Goal: Check status: Check status

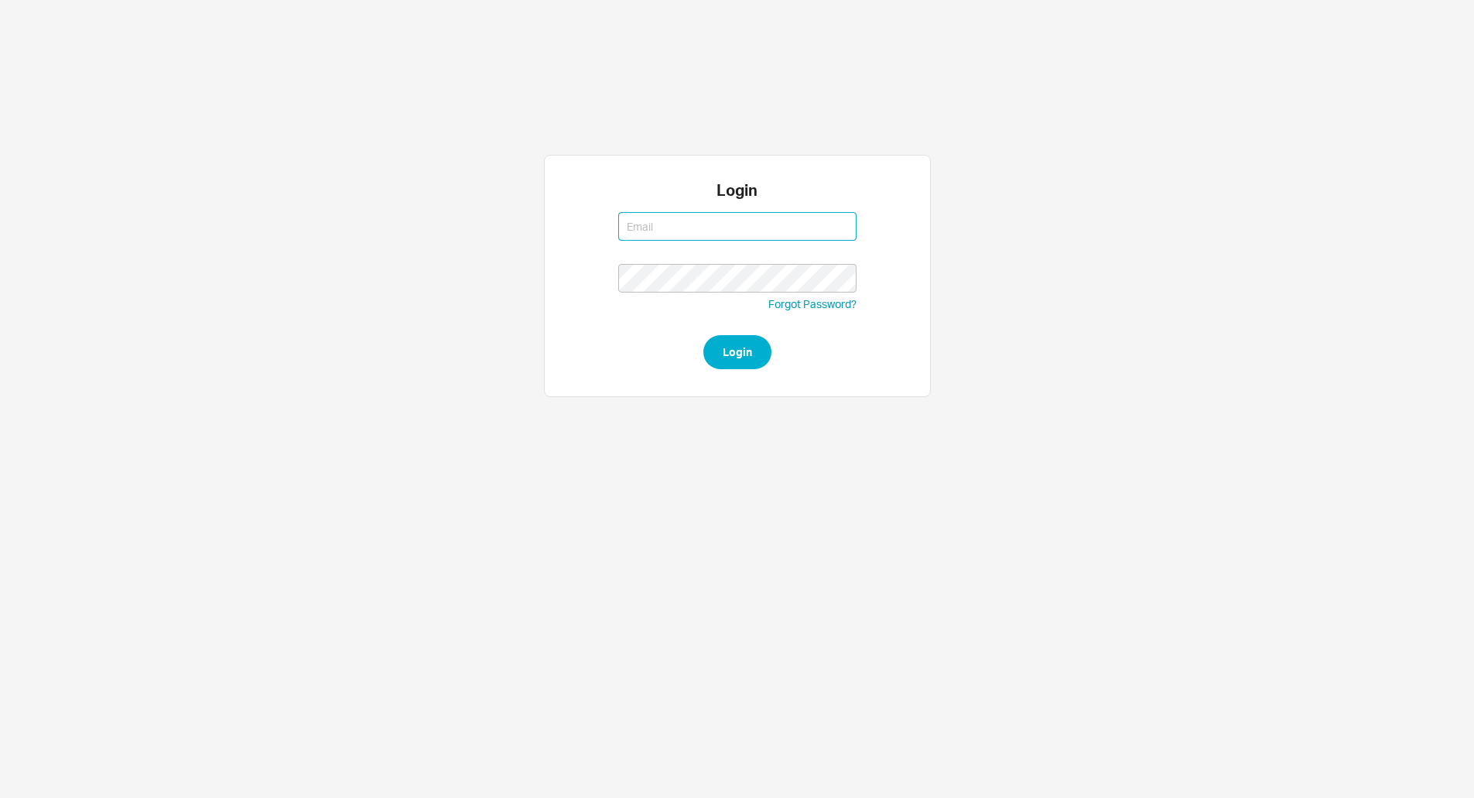
type input "[PERSON_NAME][EMAIL_ADDRESS][DOMAIN_NAME]"
click at [757, 357] on button "Login" at bounding box center [738, 352] width 68 height 34
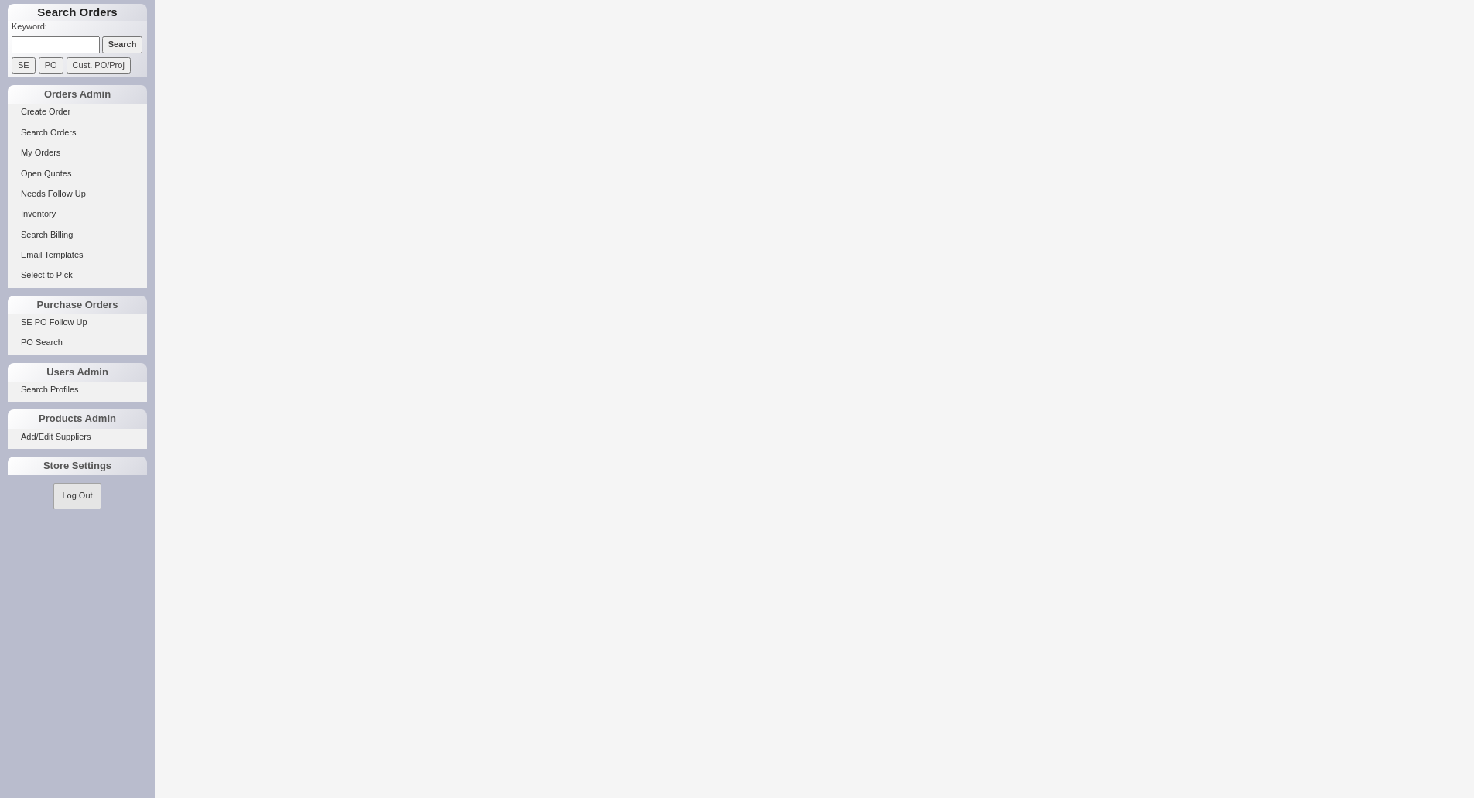
click at [51, 44] on input at bounding box center [56, 44] width 88 height 16
type input "7"
type input "934549"
click at [102, 36] on input "Search" at bounding box center [122, 44] width 41 height 16
select select "LOW"
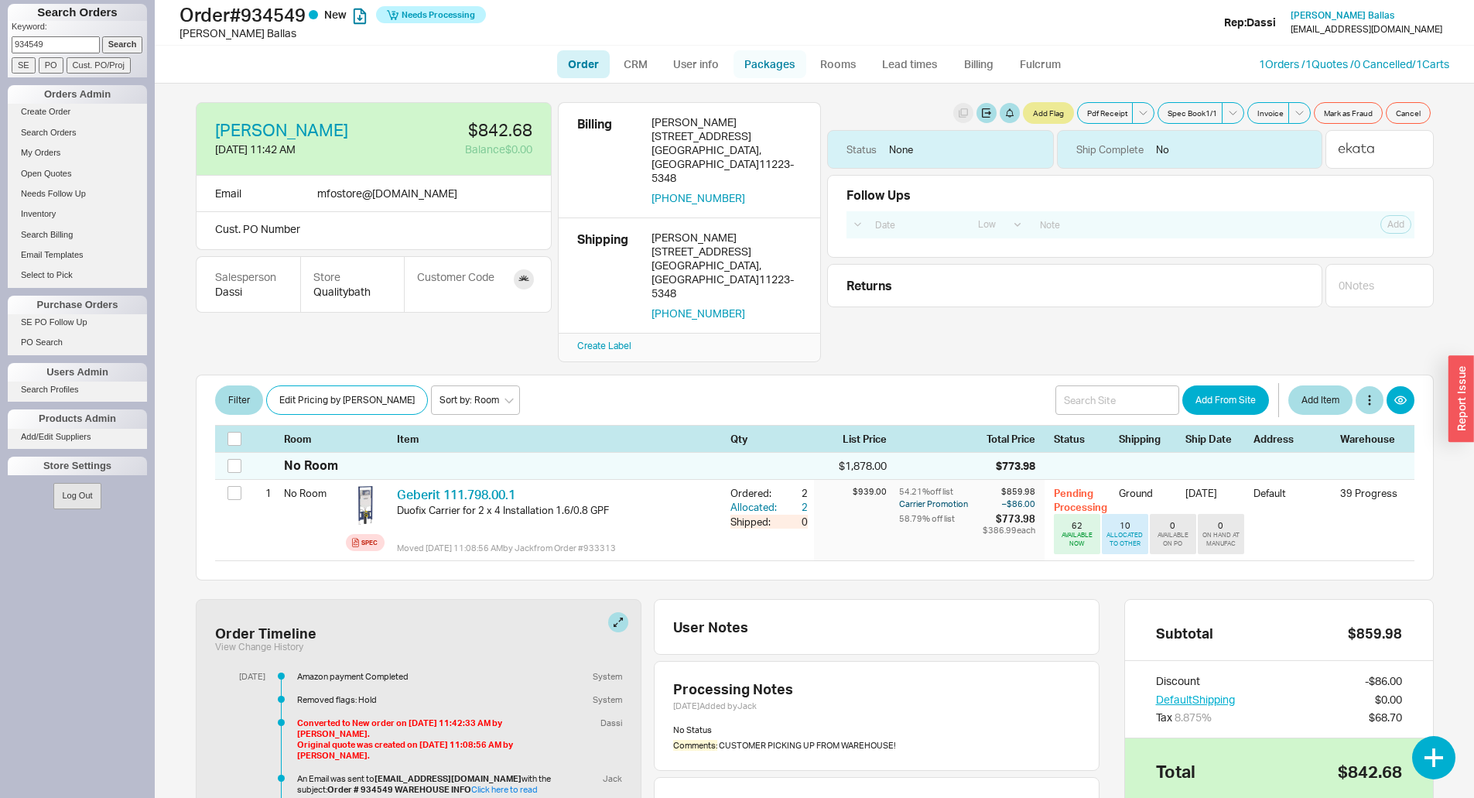
click at [761, 67] on link "Packages" at bounding box center [770, 64] width 73 height 28
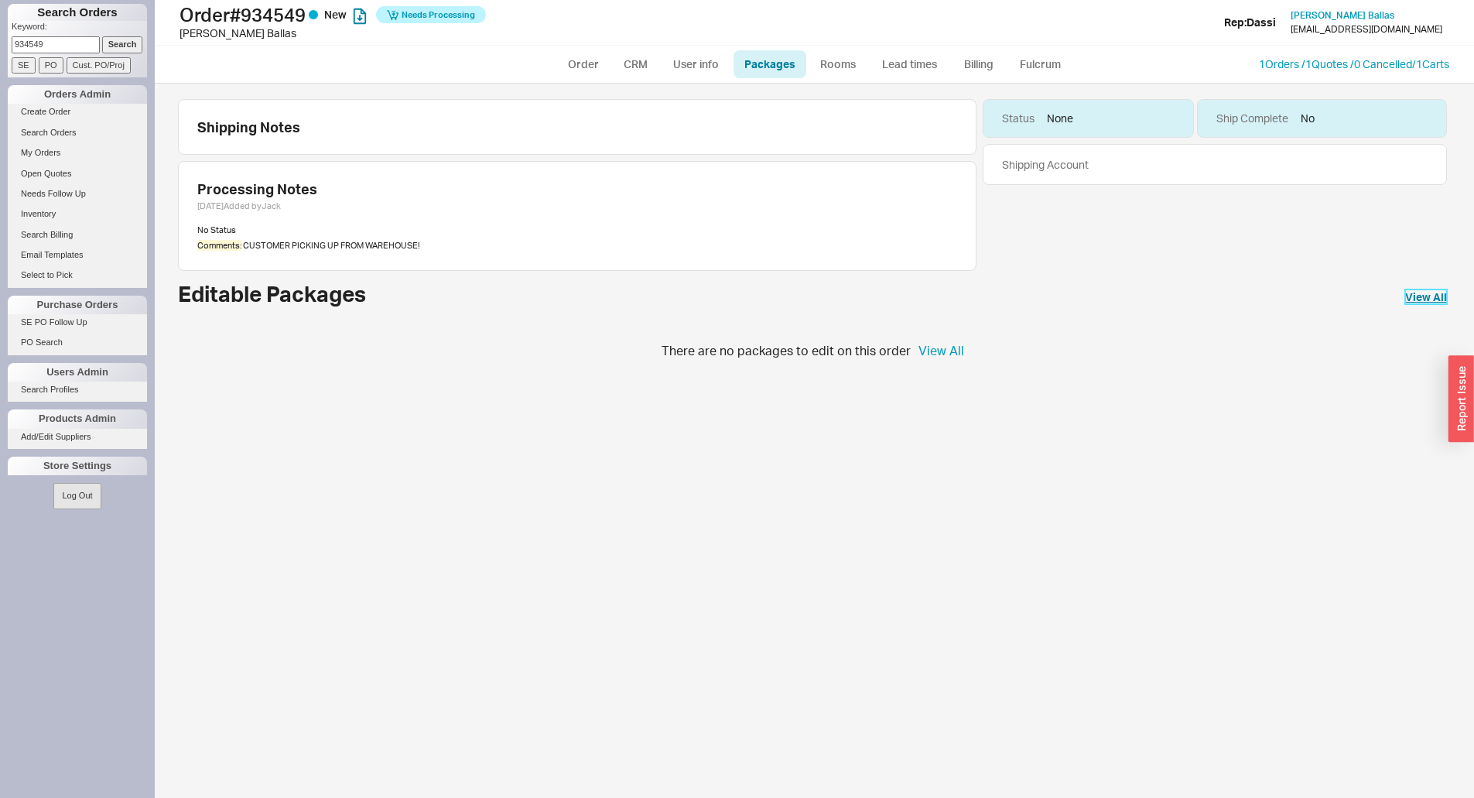
click at [1424, 294] on link "View All" at bounding box center [1427, 296] width 42 height 15
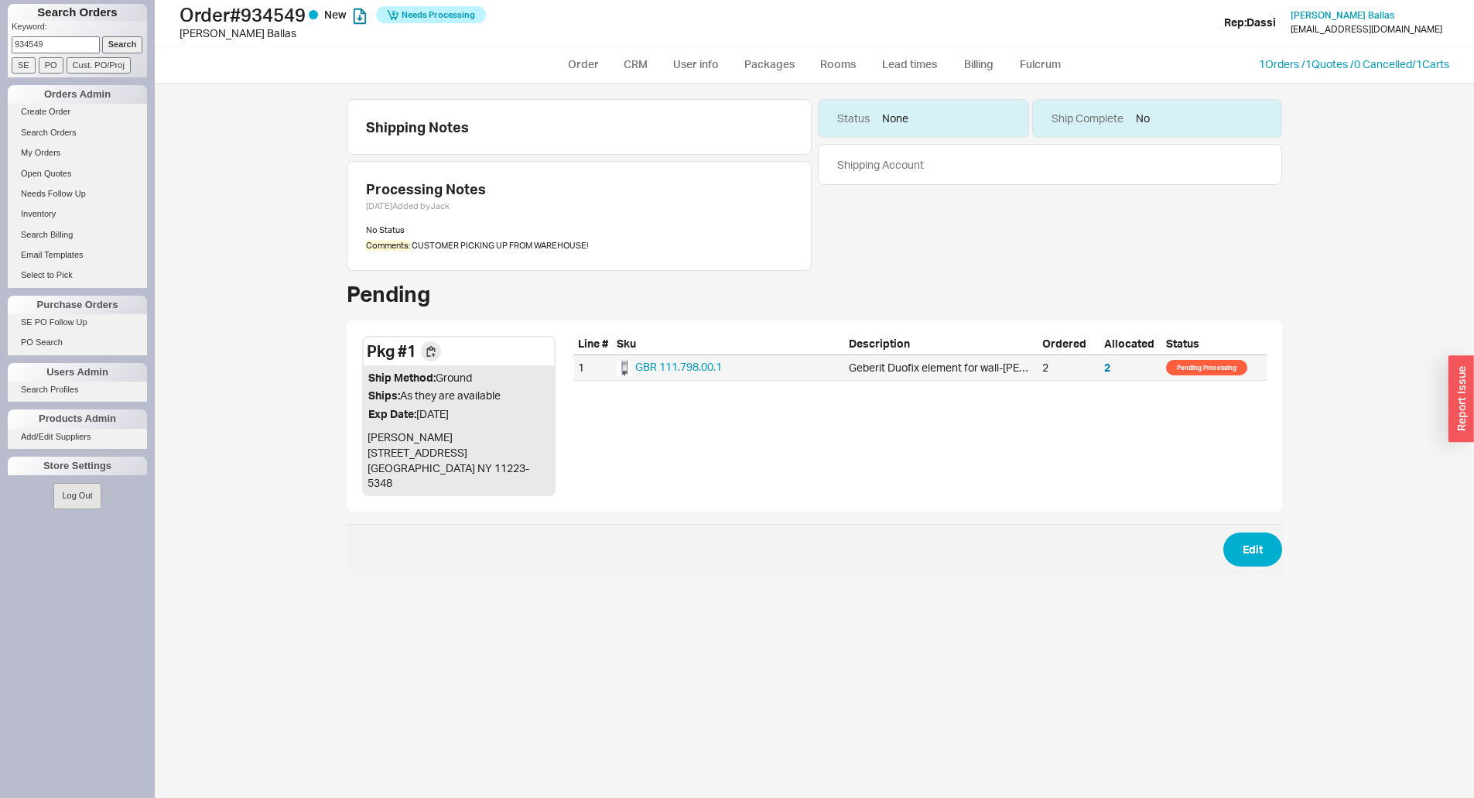
click at [1210, 361] on span "Pending Processing" at bounding box center [1206, 367] width 81 height 15
click at [1217, 366] on span "Pending Processing" at bounding box center [1206, 367] width 81 height 15
click at [1211, 368] on span "Pending Processing" at bounding box center [1206, 367] width 81 height 15
click at [426, 9] on span "Needs Processing" at bounding box center [439, 15] width 74 height 22
click at [601, 19] on h1 "Order # 934549 New Needs Processing" at bounding box center [461, 15] width 562 height 22
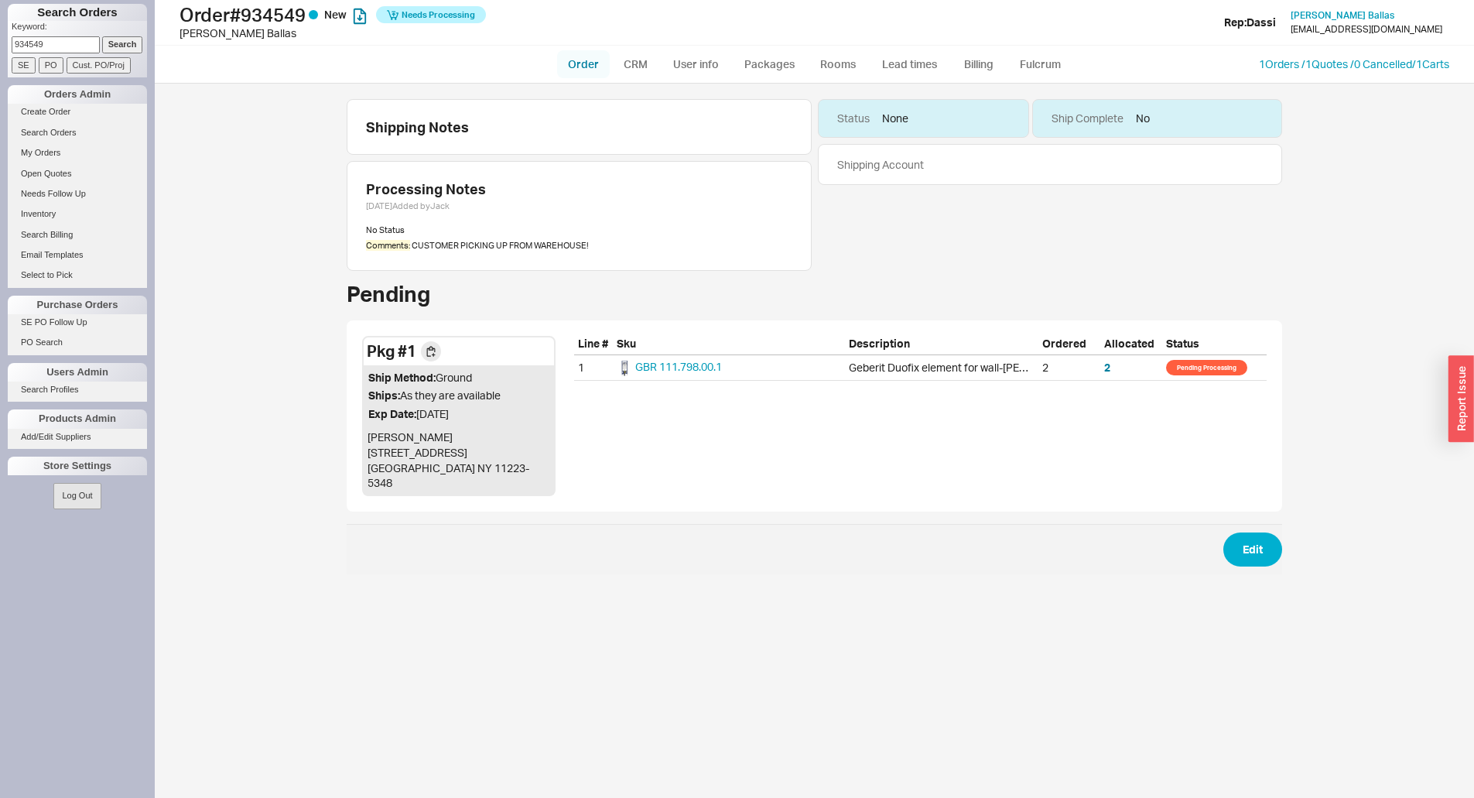
click at [585, 70] on link "Order" at bounding box center [583, 64] width 53 height 28
select select "LOW"
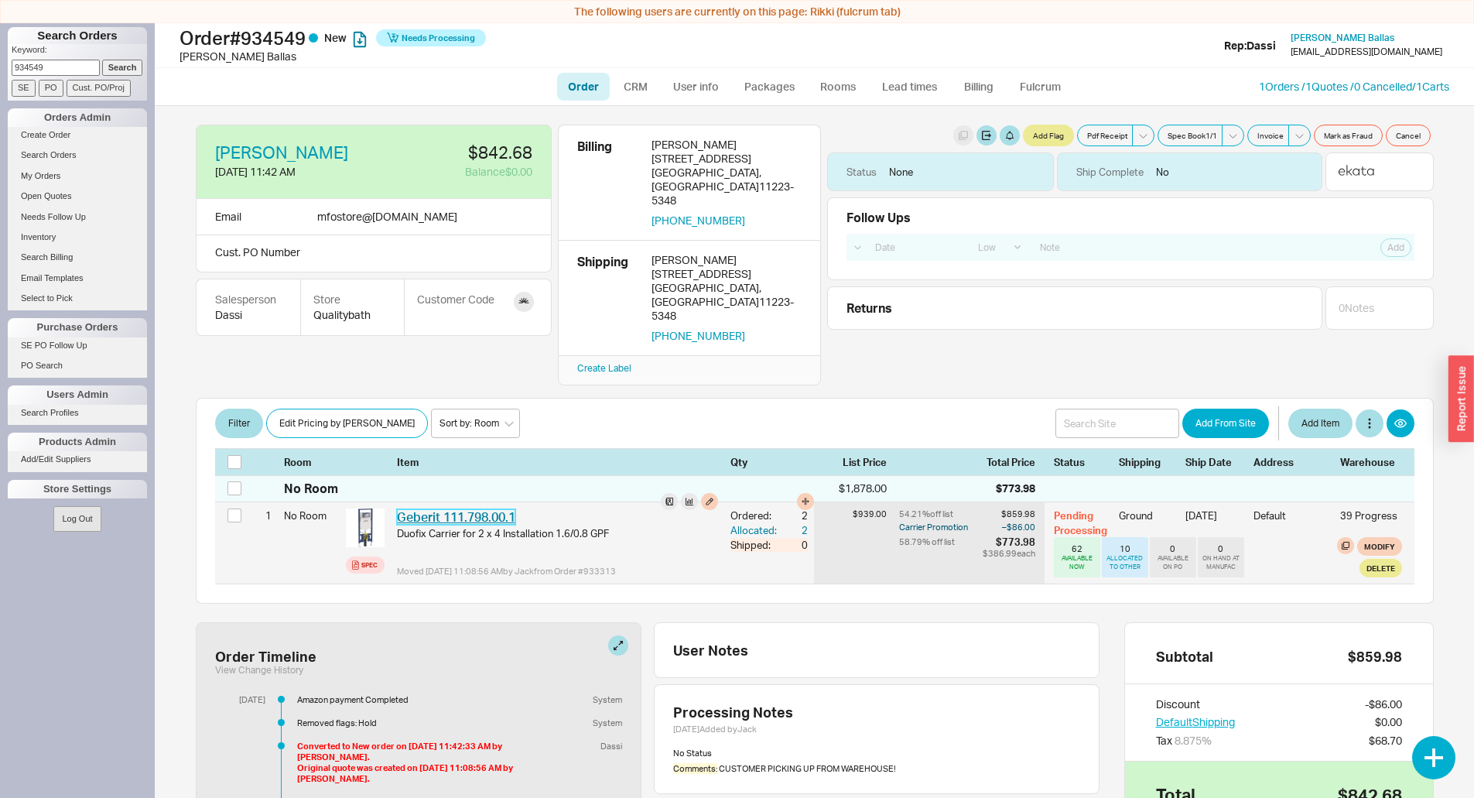
click at [496, 509] on link "Geberit 111.798.00.1" at bounding box center [456, 516] width 118 height 15
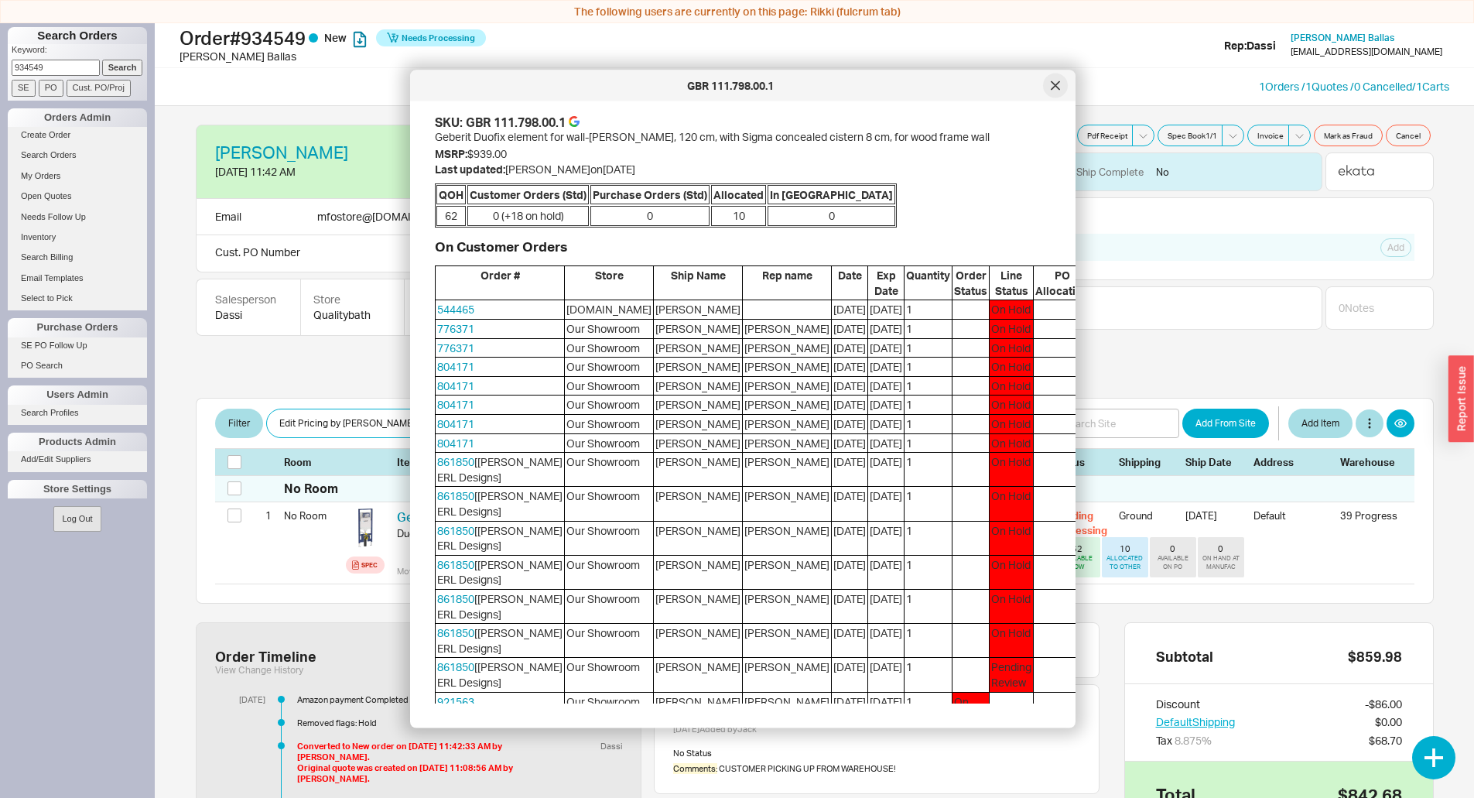
click at [1059, 86] on icon at bounding box center [1055, 85] width 9 height 9
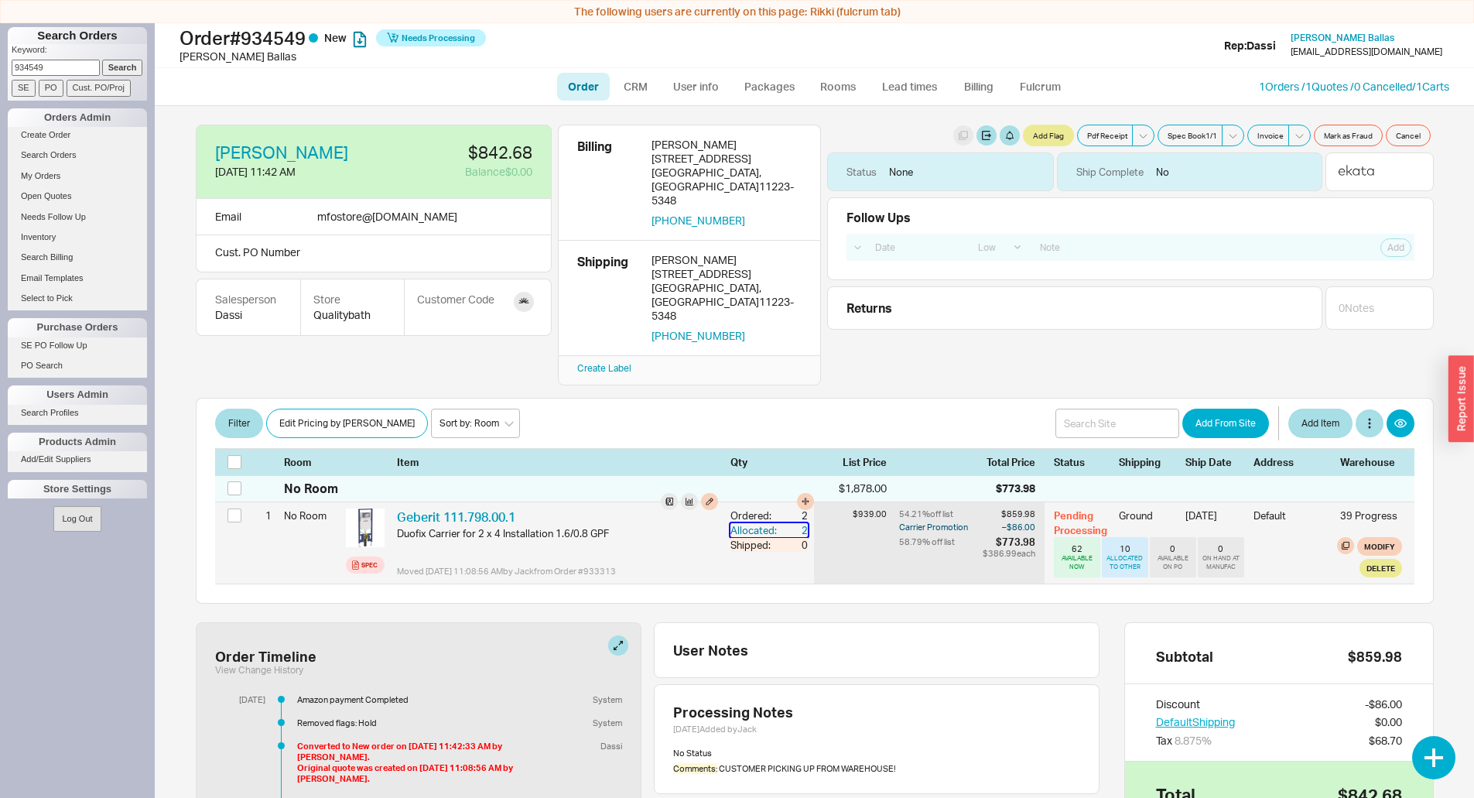
click at [735, 523] on div "Allocated:" at bounding box center [756, 530] width 50 height 14
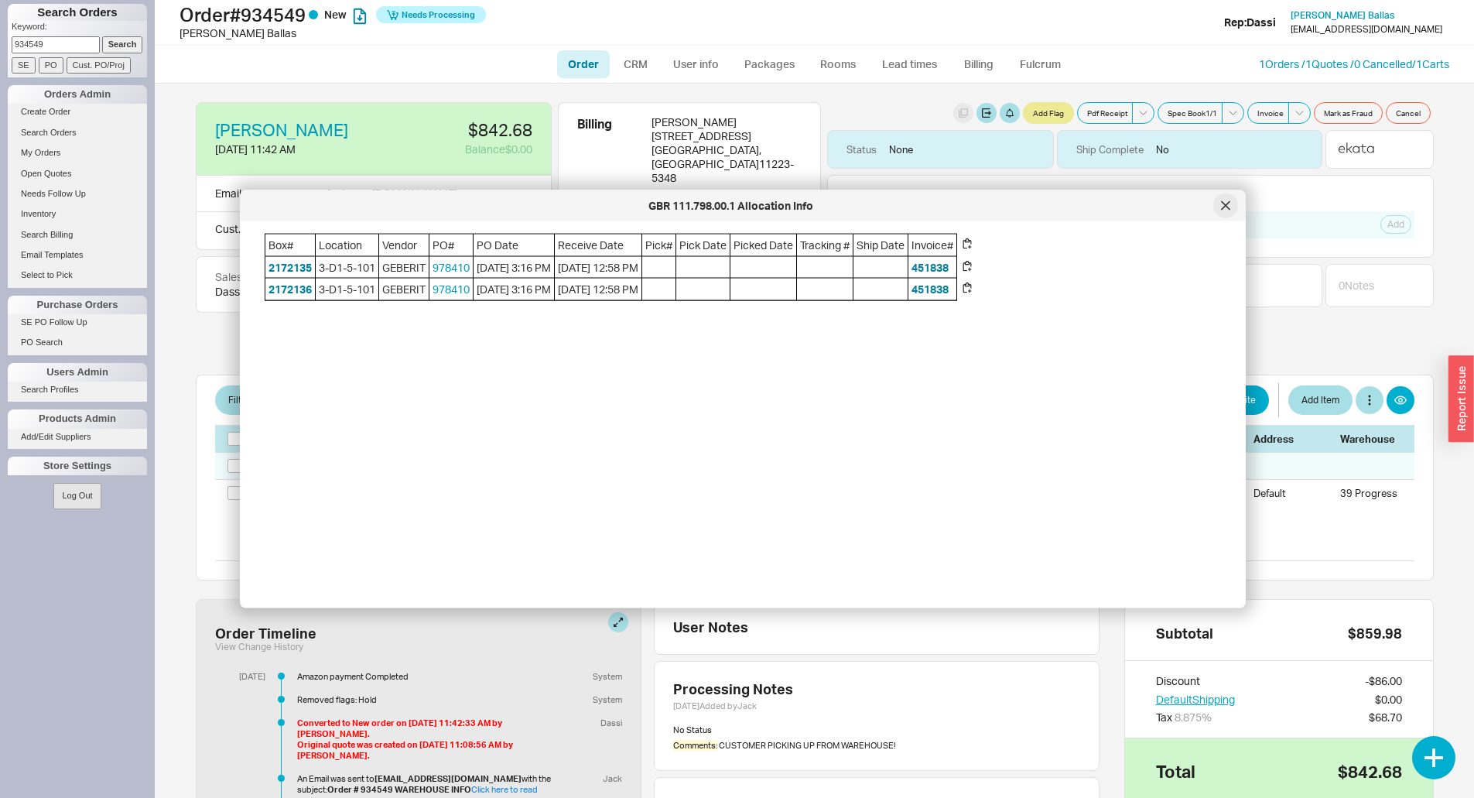
click at [1227, 199] on div at bounding box center [1226, 205] width 25 height 25
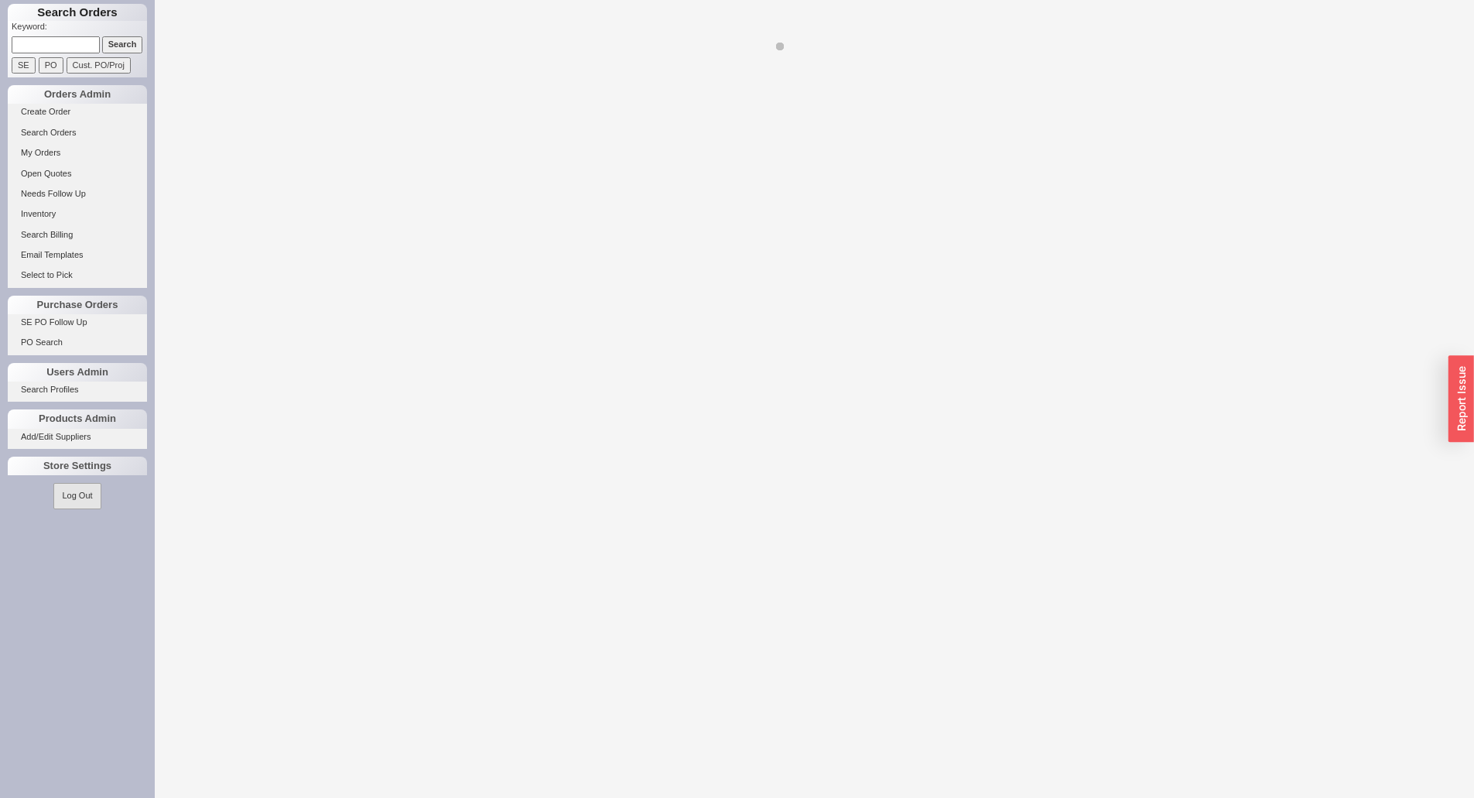
select select "LOW"
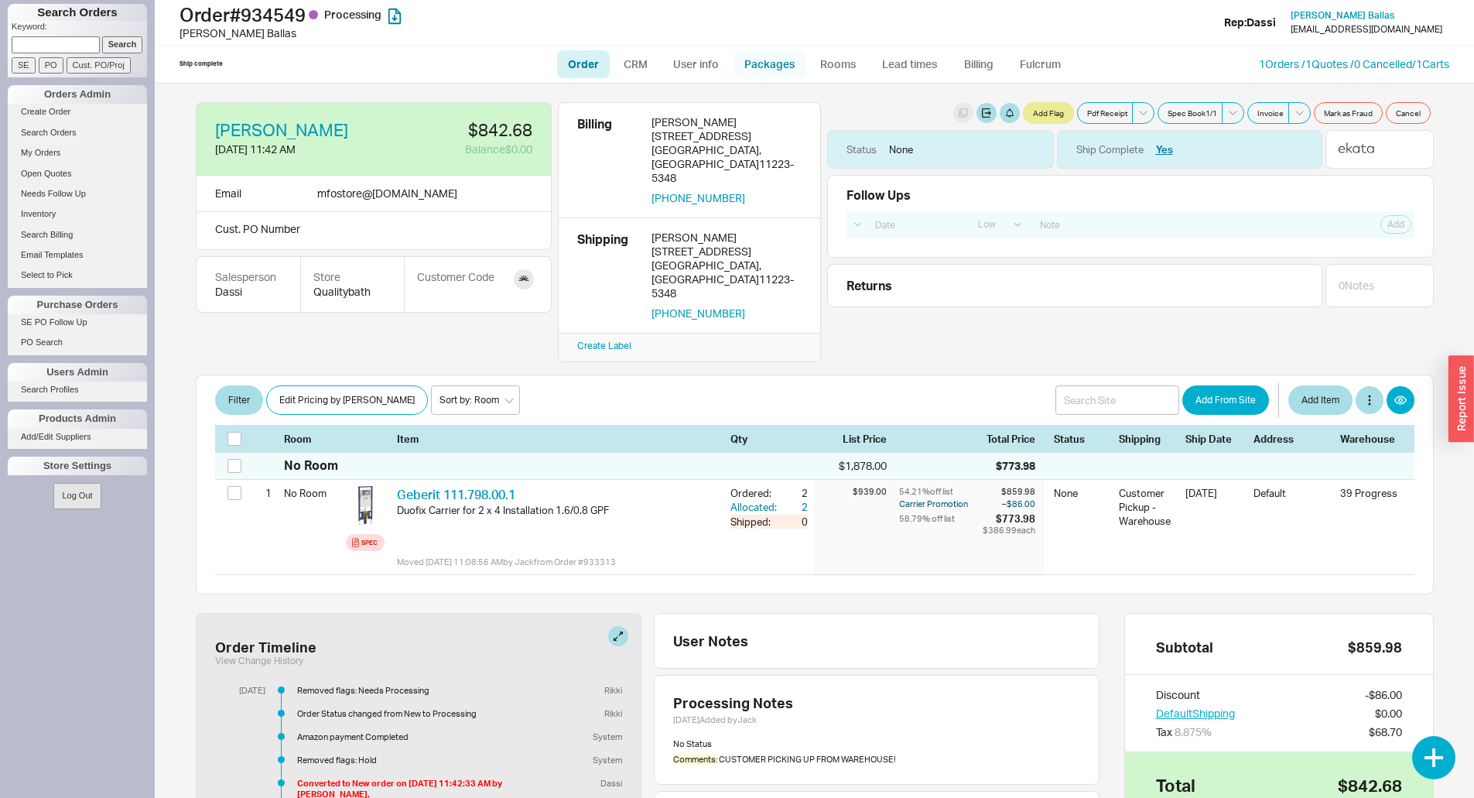
click at [758, 62] on link "Packages" at bounding box center [770, 64] width 73 height 28
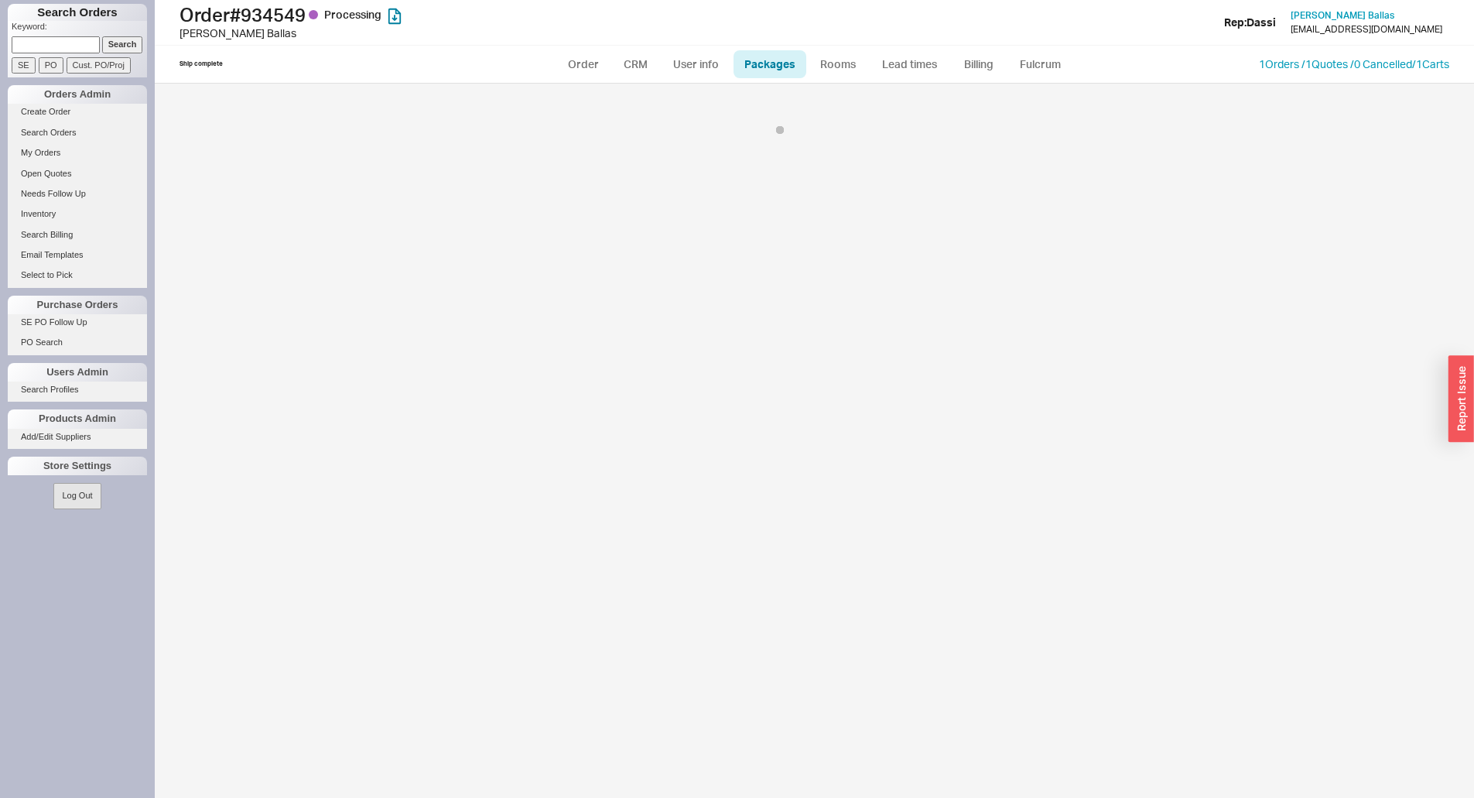
select select "12"
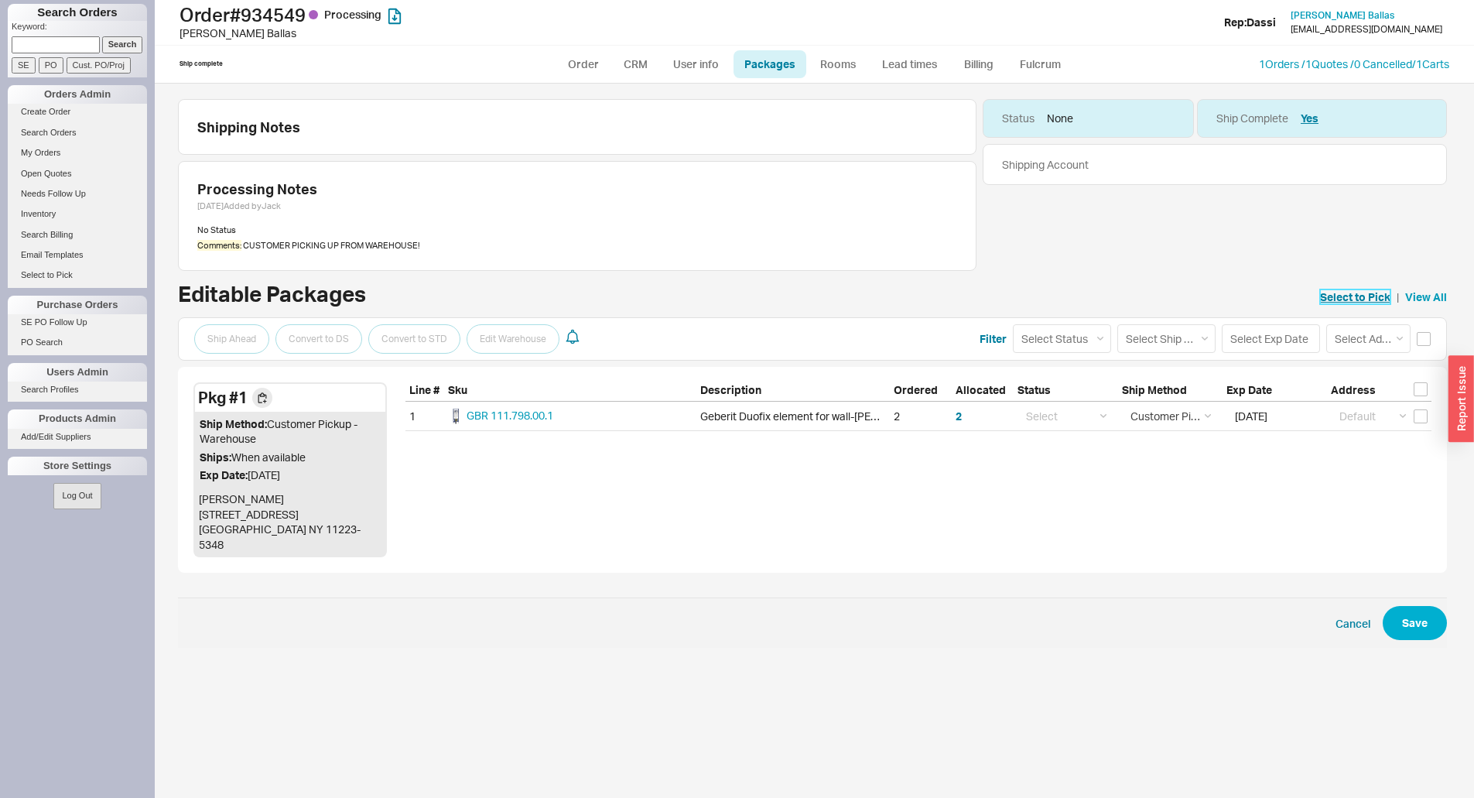
click at [1341, 296] on link "Select to Pick" at bounding box center [1355, 296] width 70 height 15
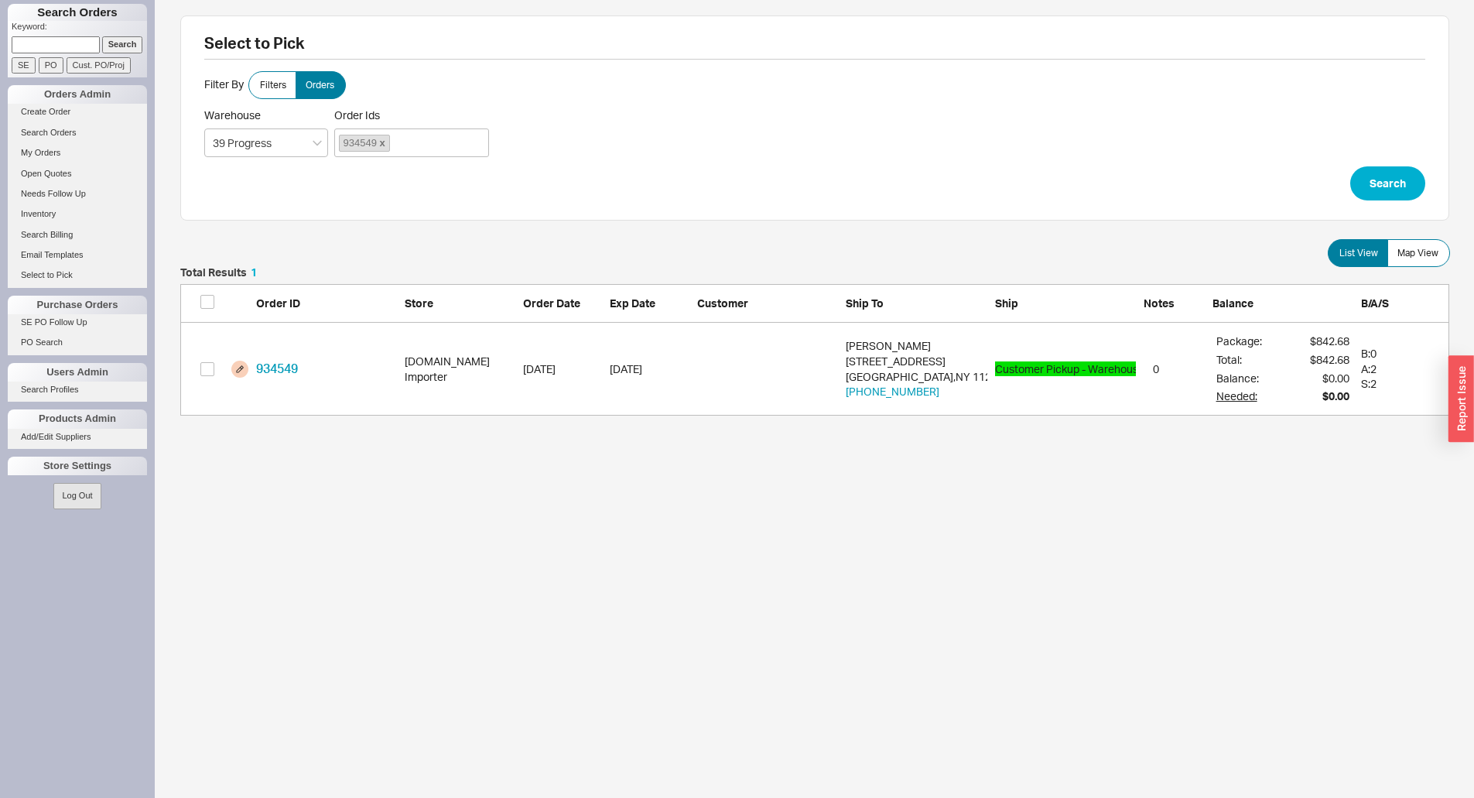
scroll to position [137, 1258]
click at [204, 368] on input "grid" at bounding box center [207, 369] width 14 height 14
checkbox input "true"
click at [1429, 448] on button "Confirm" at bounding box center [1409, 441] width 80 height 34
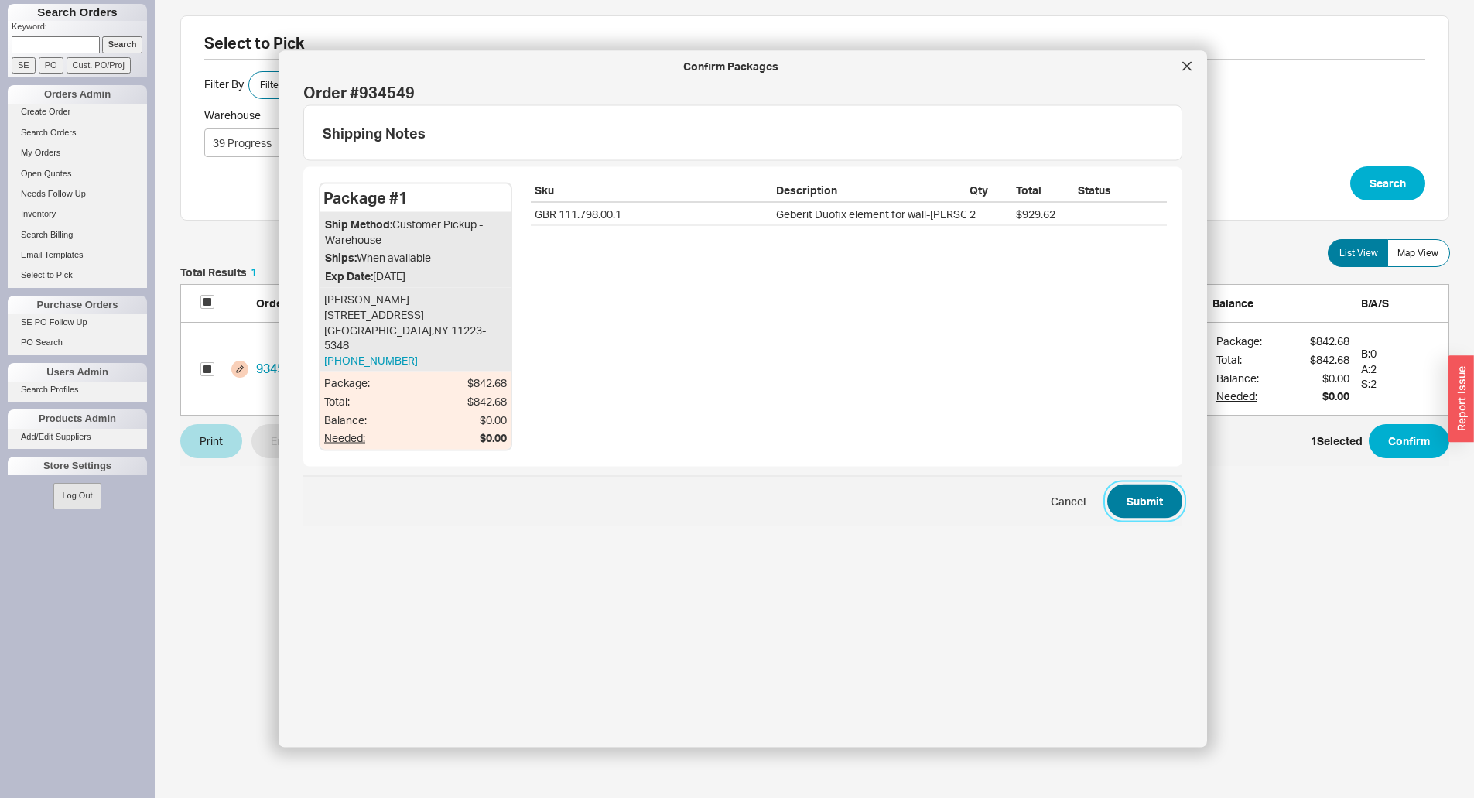
click at [1136, 495] on button "Submit" at bounding box center [1145, 501] width 75 height 34
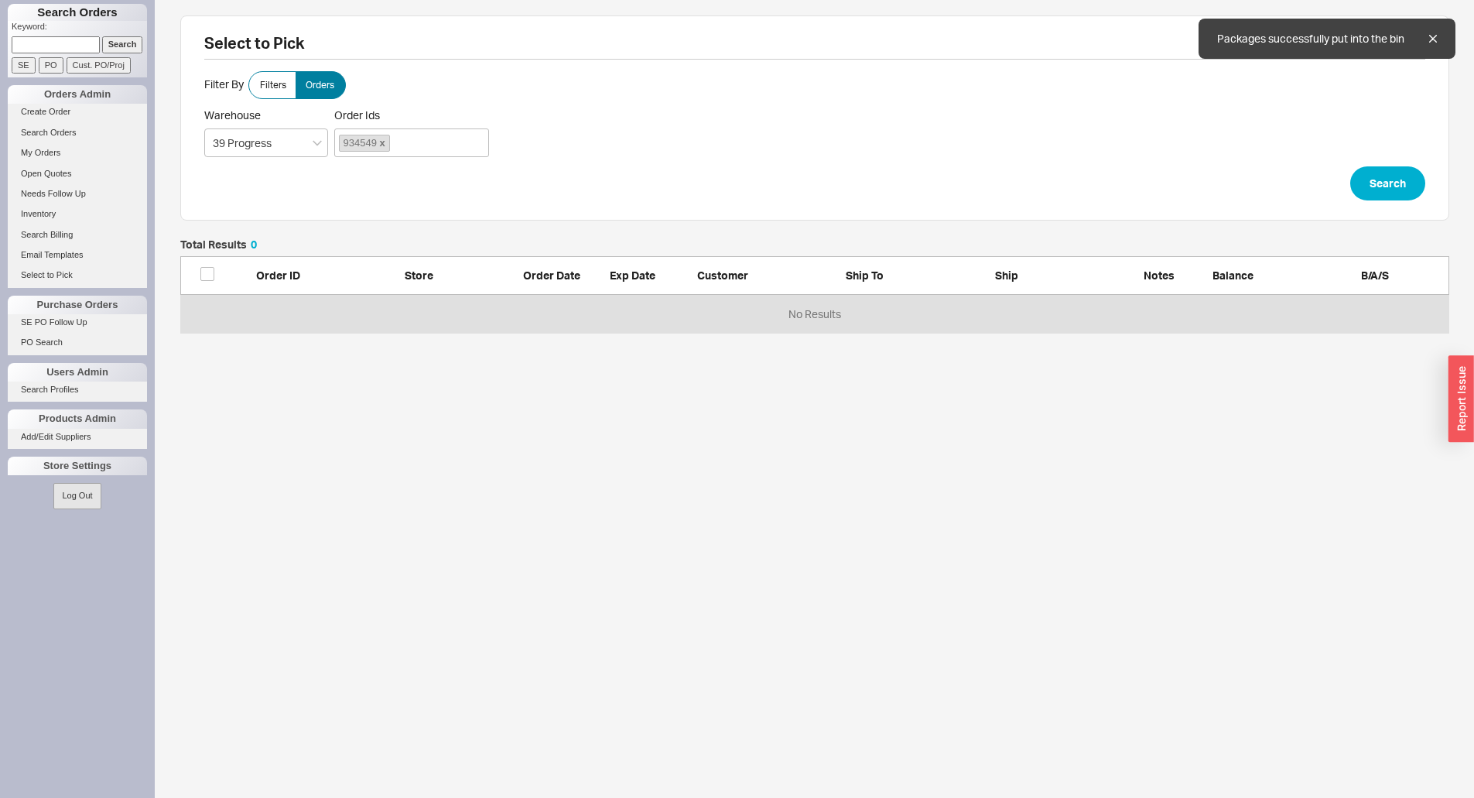
scroll to position [82, 1258]
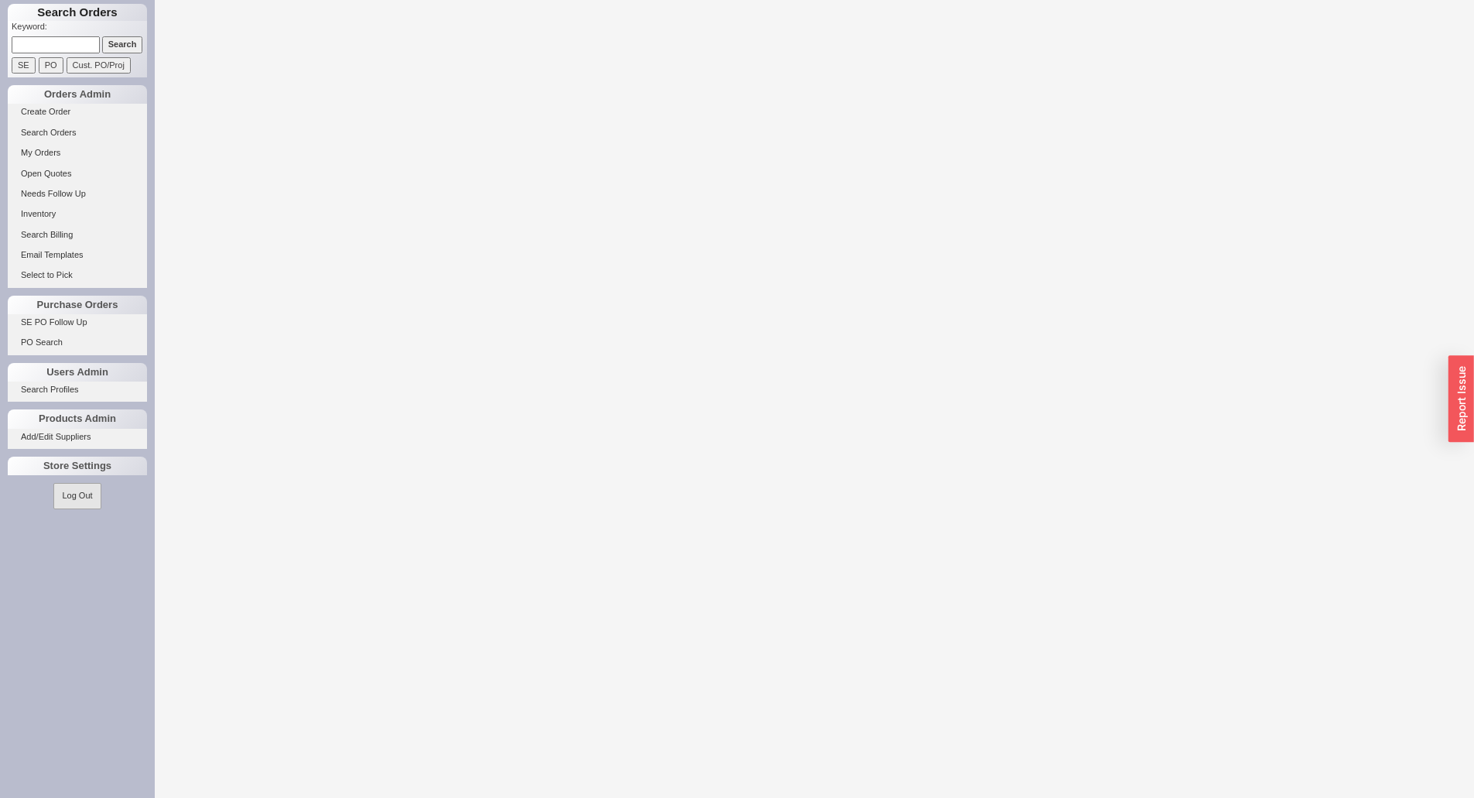
click at [78, 38] on input at bounding box center [56, 44] width 88 height 16
paste input "932585"
type input "932585"
click at [102, 36] on input "Search" at bounding box center [122, 44] width 41 height 16
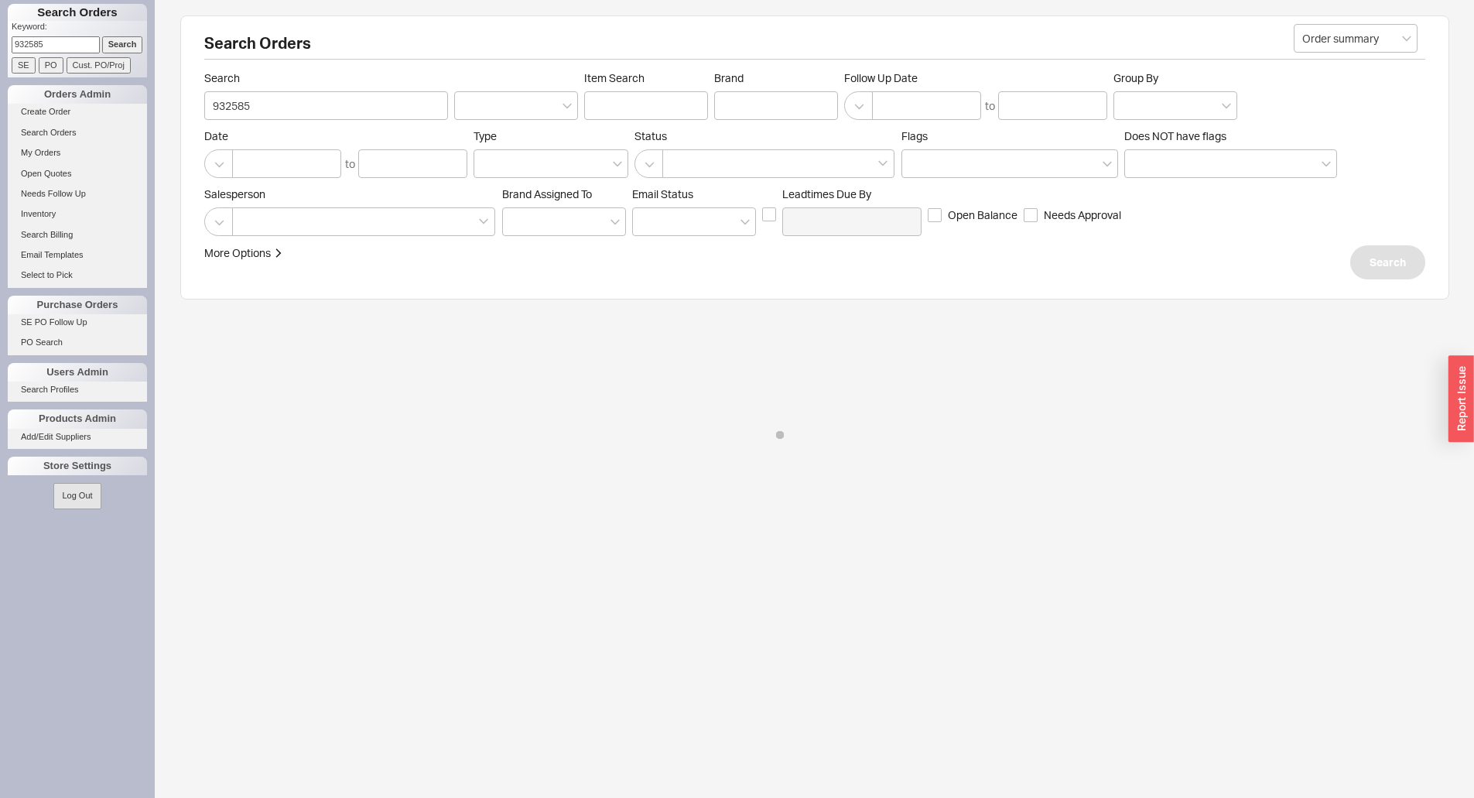
select select "LOW"
